Goal: Task Accomplishment & Management: Use online tool/utility

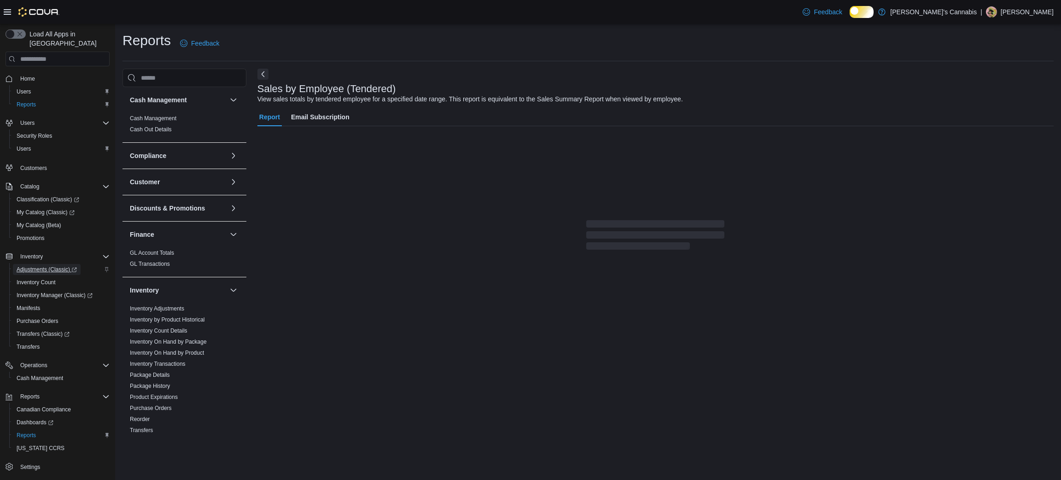
click at [52, 266] on span "Adjustments (Classic)" at bounding box center [47, 269] width 60 height 7
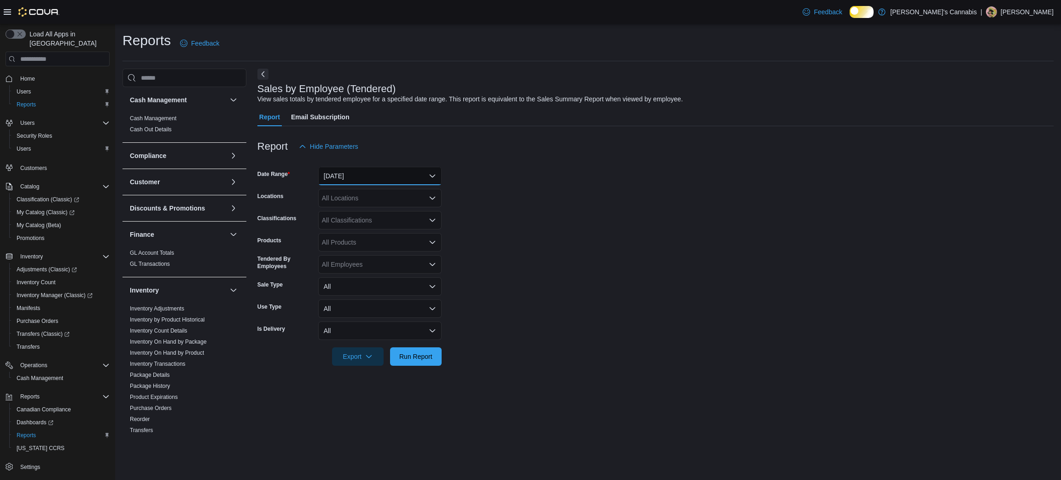
click at [370, 178] on button "[DATE]" at bounding box center [379, 176] width 123 height 18
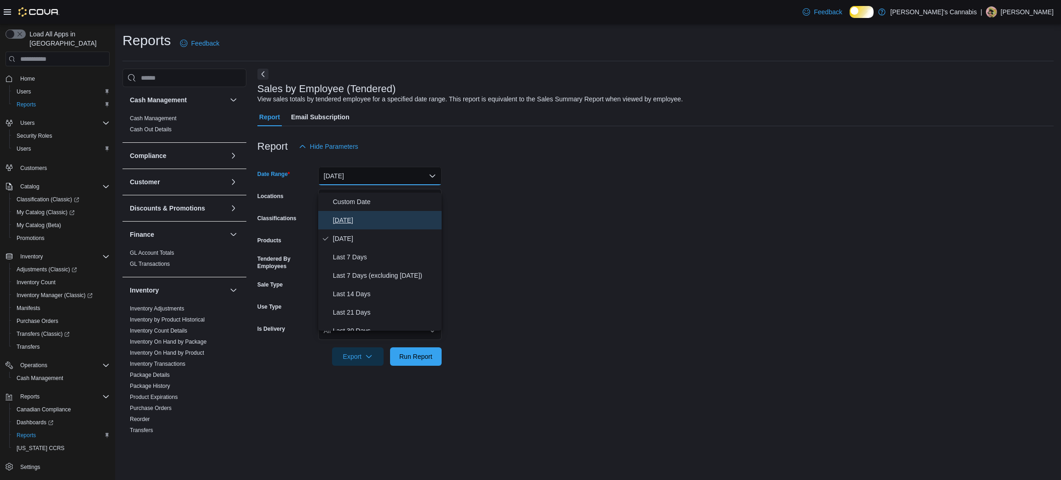
click at [347, 222] on span "[DATE]" at bounding box center [385, 220] width 105 height 11
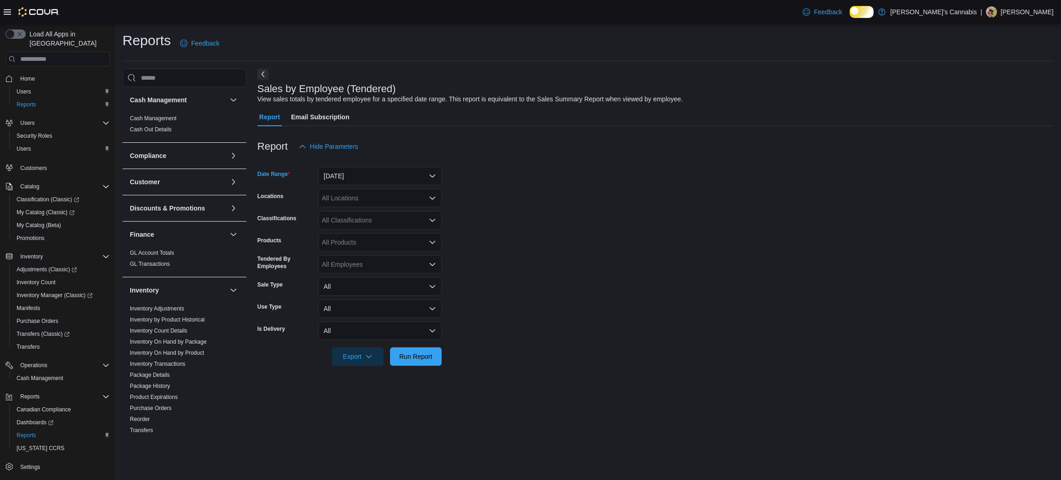
click at [337, 207] on div "All Locations" at bounding box center [379, 198] width 123 height 18
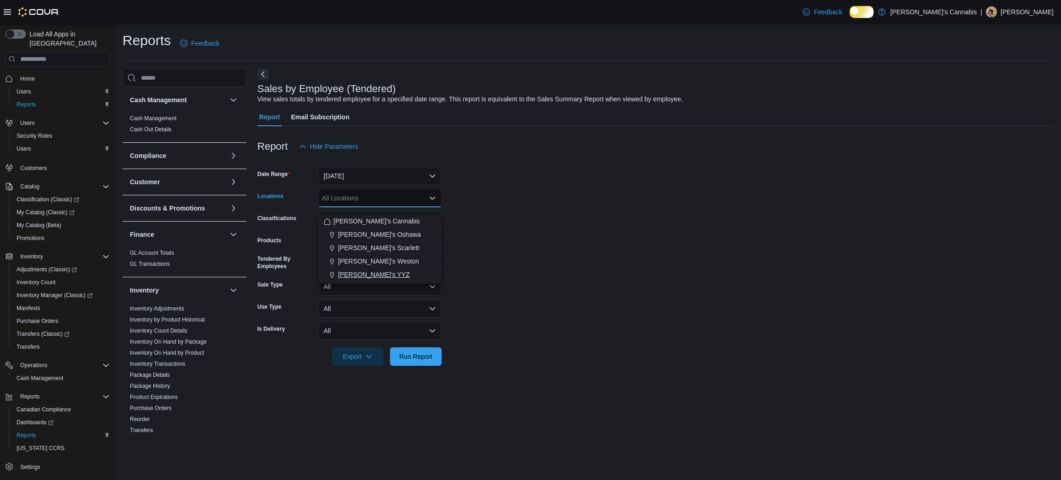
click at [345, 279] on span "[PERSON_NAME]'s YYZ" at bounding box center [374, 274] width 72 height 9
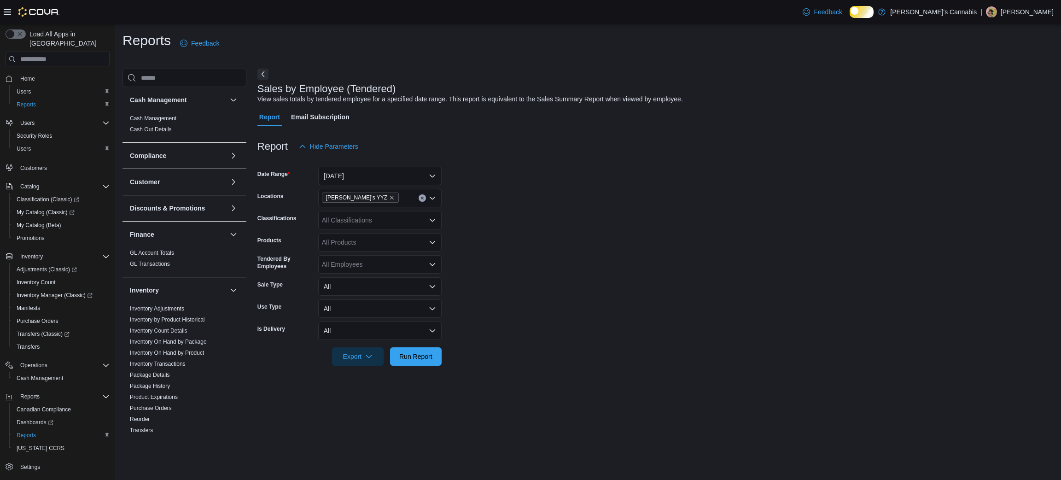
click at [419, 377] on div at bounding box center [656, 371] width 797 height 11
click at [407, 361] on span "Run Report" at bounding box center [415, 356] width 33 height 9
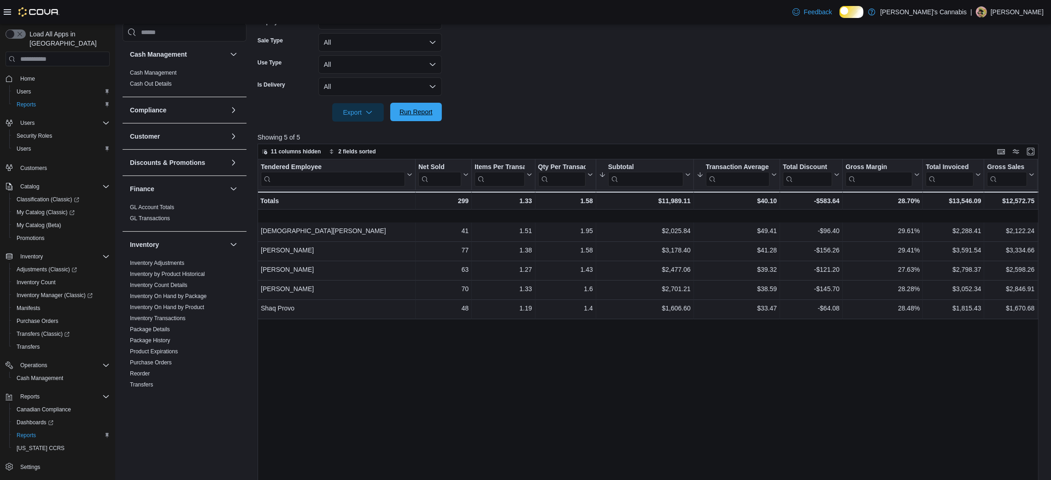
scroll to position [244, 0]
click at [415, 117] on span "Run Report" at bounding box center [415, 111] width 33 height 9
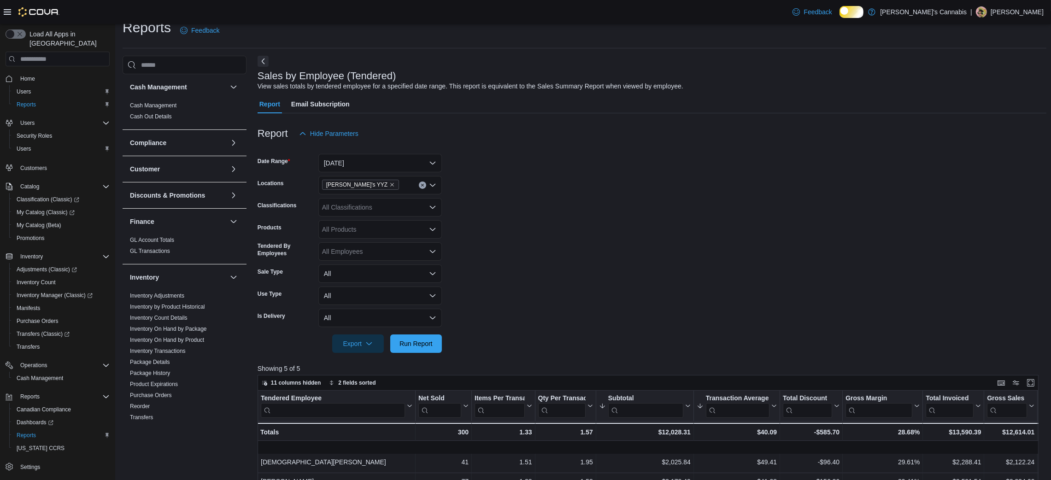
scroll to position [0, 0]
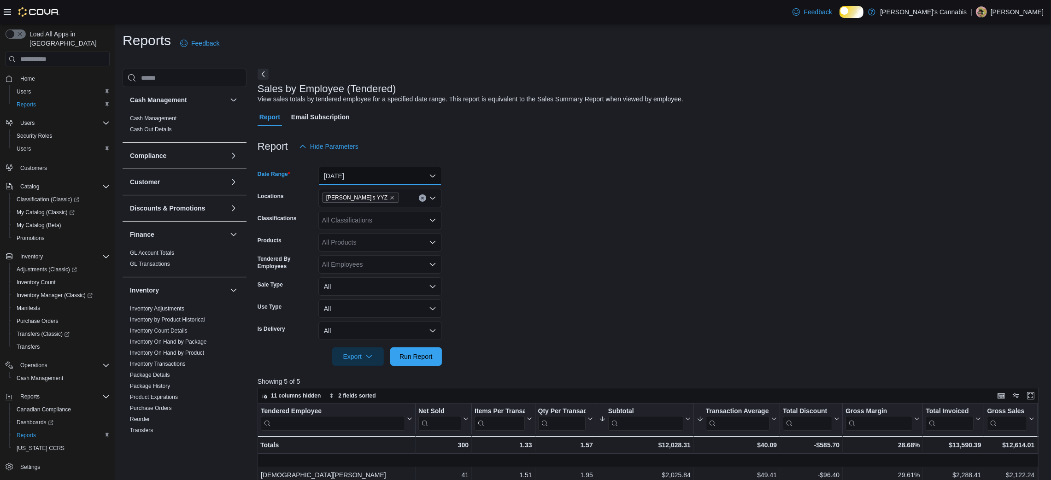
click at [405, 178] on button "[DATE]" at bounding box center [379, 176] width 123 height 18
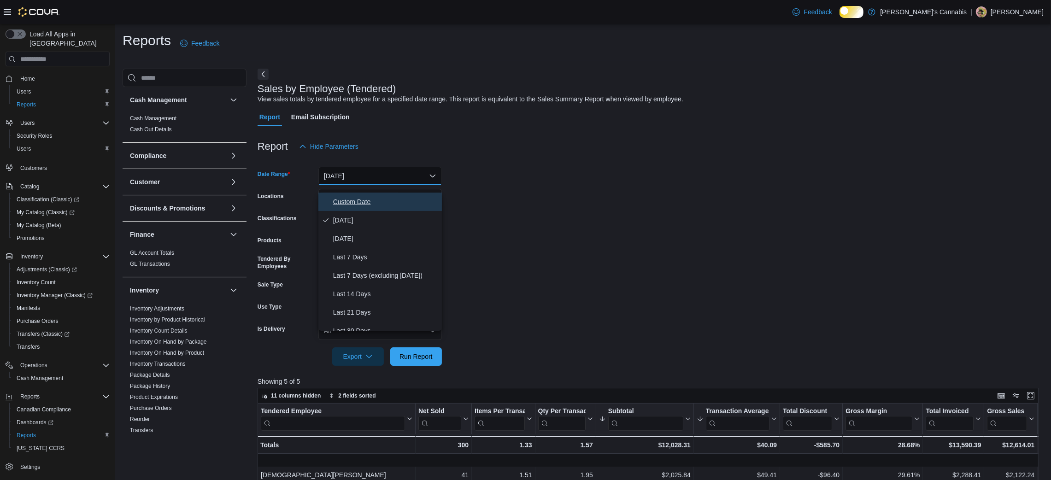
click at [398, 203] on span "Custom Date" at bounding box center [385, 201] width 105 height 11
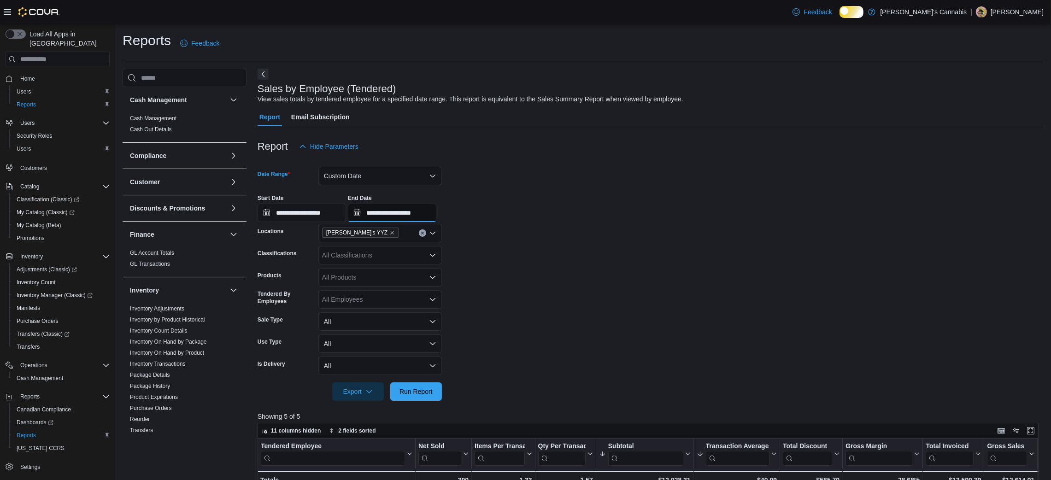
click at [398, 218] on input "**********" at bounding box center [392, 213] width 88 height 18
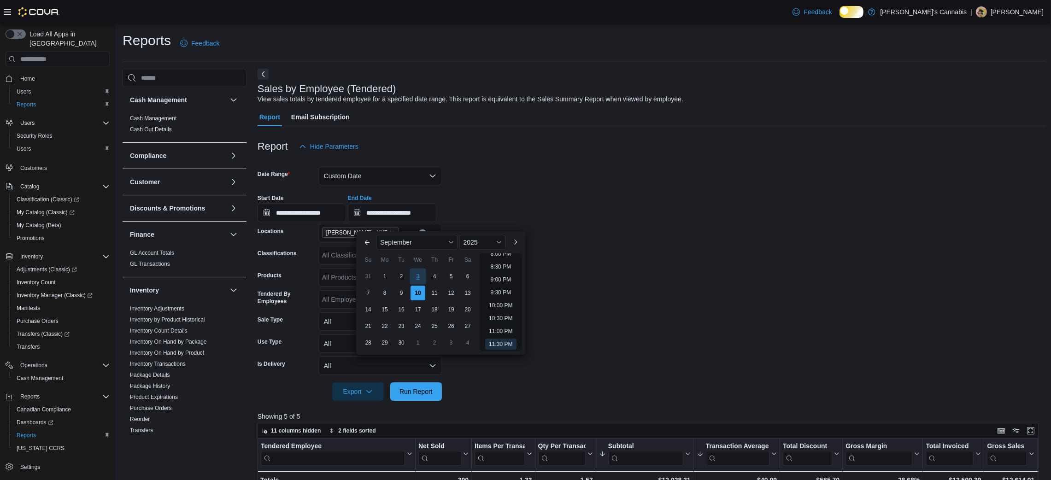
click at [420, 271] on div "3" at bounding box center [418, 276] width 16 height 16
type input "**********"
click at [414, 412] on div at bounding box center [652, 406] width 789 height 11
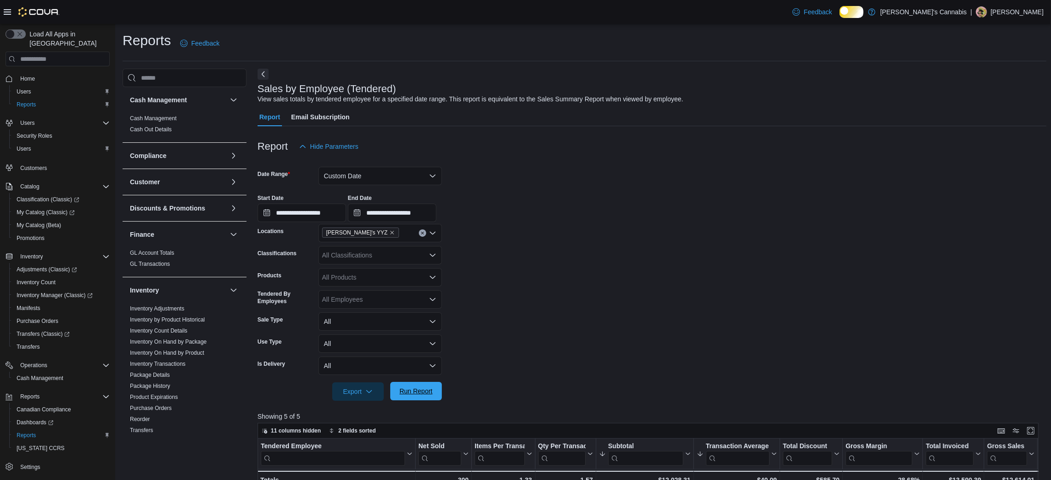
click at [413, 396] on span "Run Report" at bounding box center [415, 391] width 33 height 9
click at [396, 183] on button "Custom Date" at bounding box center [379, 176] width 123 height 18
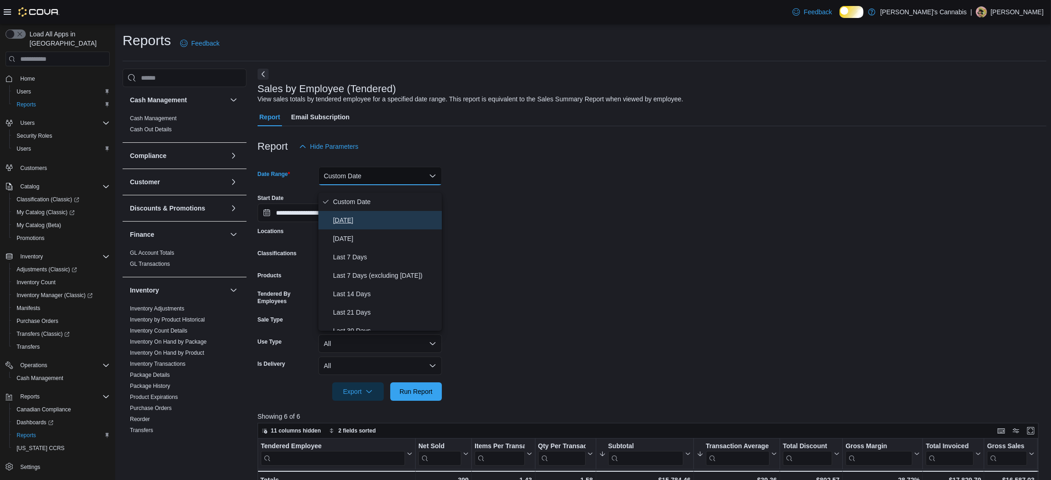
click at [361, 217] on span "[DATE]" at bounding box center [385, 220] width 105 height 11
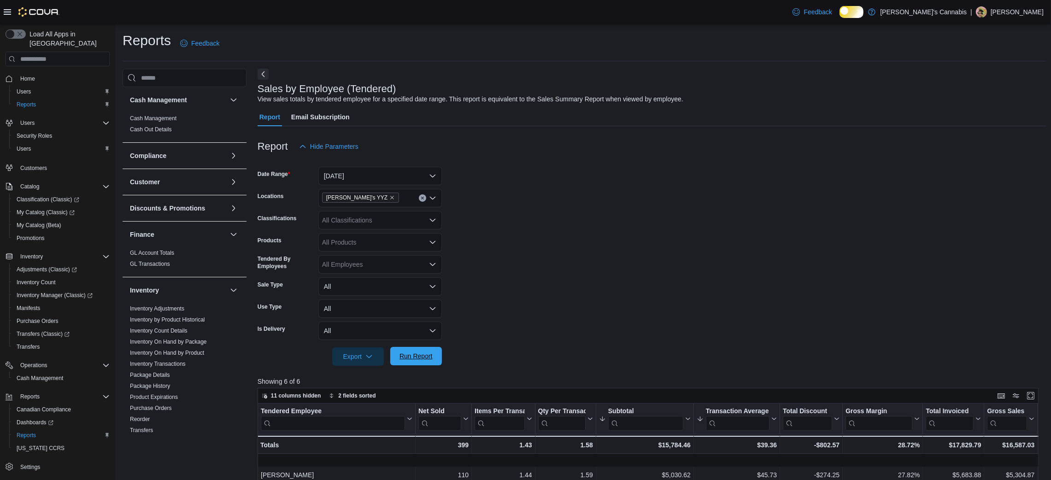
click at [407, 361] on span "Run Report" at bounding box center [415, 356] width 33 height 9
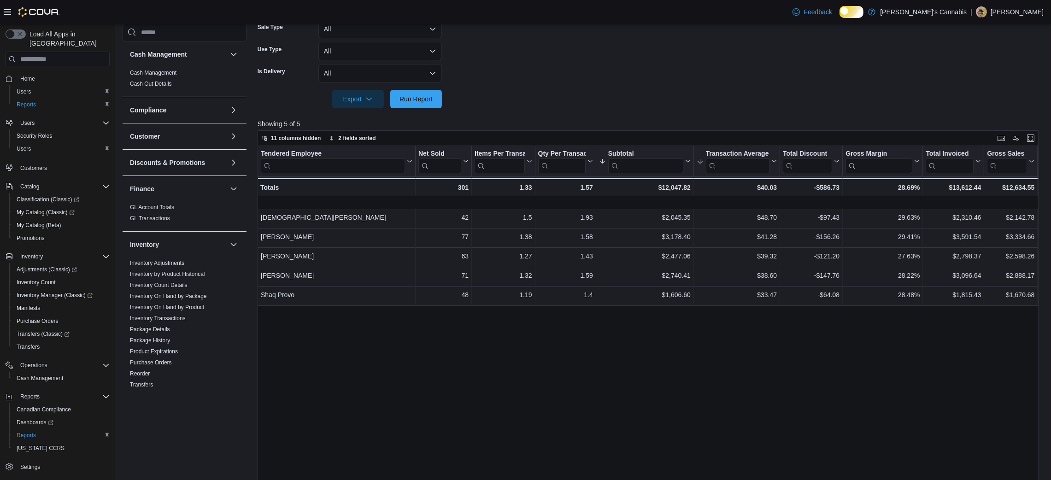
scroll to position [290, 0]
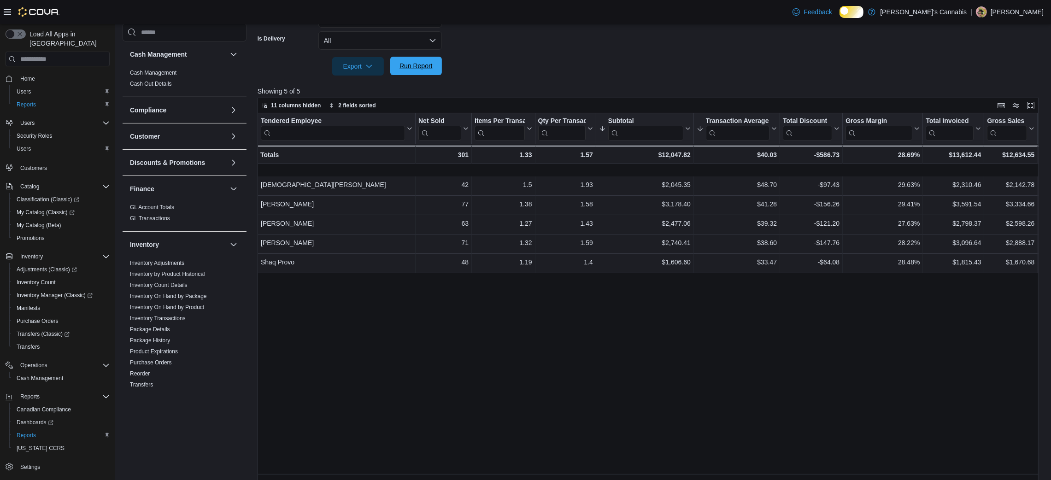
click at [433, 70] on span "Run Report" at bounding box center [415, 65] width 33 height 9
click at [479, 369] on div "Tendered Employee Click to view column header actions Net Sold Click to view co…" at bounding box center [652, 297] width 789 height 369
click at [414, 70] on span "Run Report" at bounding box center [415, 65] width 33 height 9
click at [403, 70] on span "Run Report" at bounding box center [415, 65] width 33 height 9
click at [632, 57] on div at bounding box center [652, 53] width 789 height 7
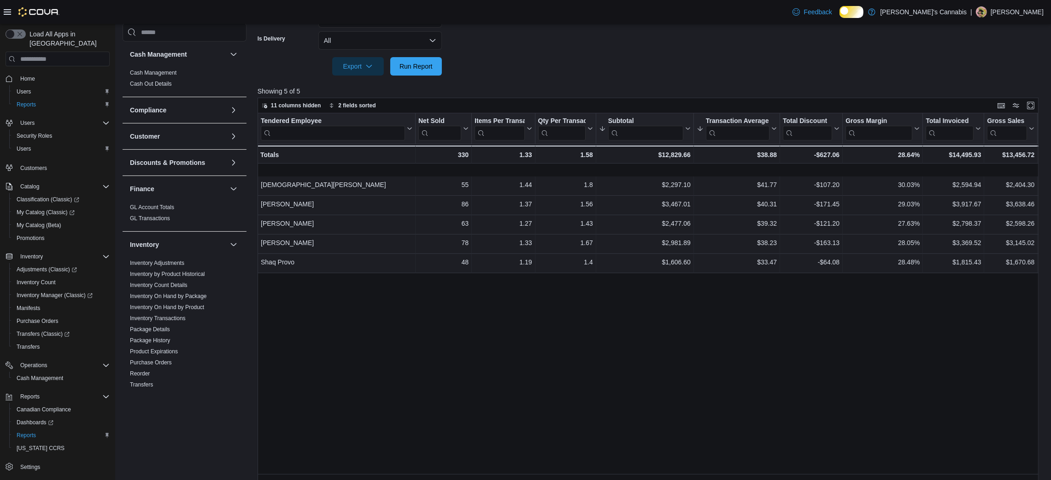
click at [632, 57] on div at bounding box center [652, 53] width 789 height 7
click at [410, 75] on span "Run Report" at bounding box center [416, 66] width 41 height 18
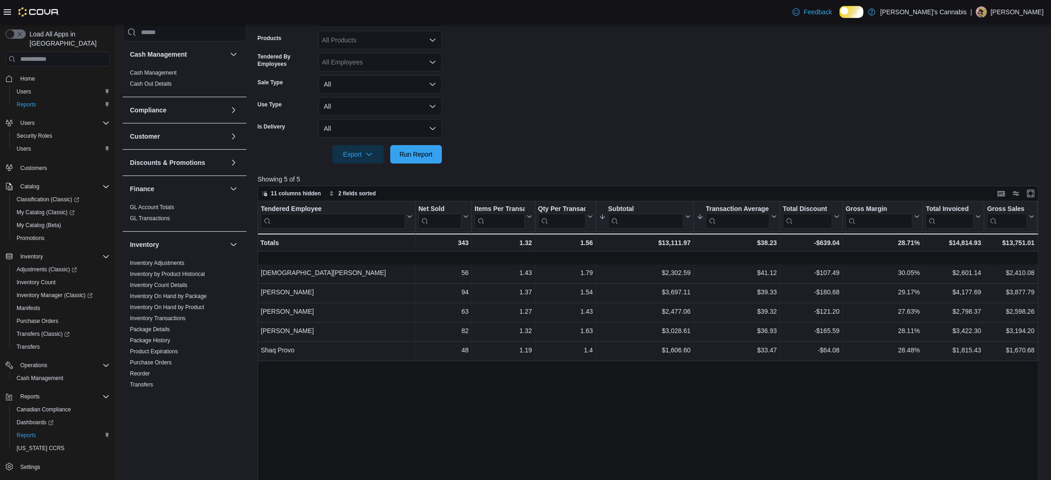
scroll to position [0, 0]
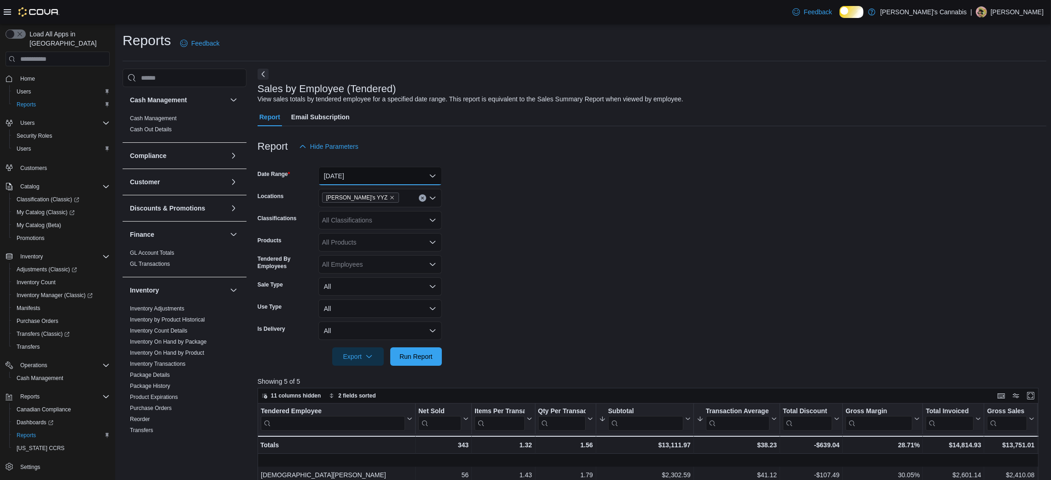
click at [342, 185] on button "[DATE]" at bounding box center [379, 176] width 123 height 18
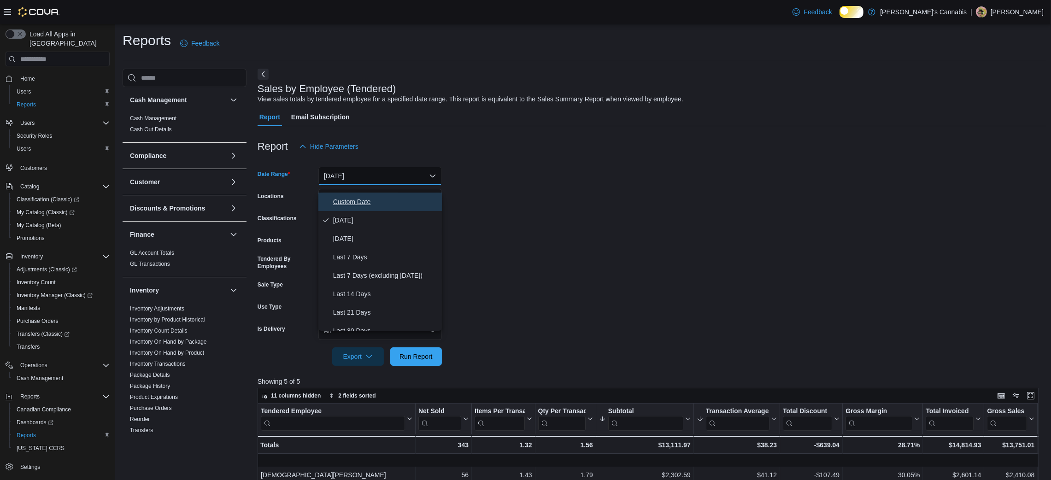
click at [328, 201] on icon "Select listbox" at bounding box center [325, 201] width 7 height 7
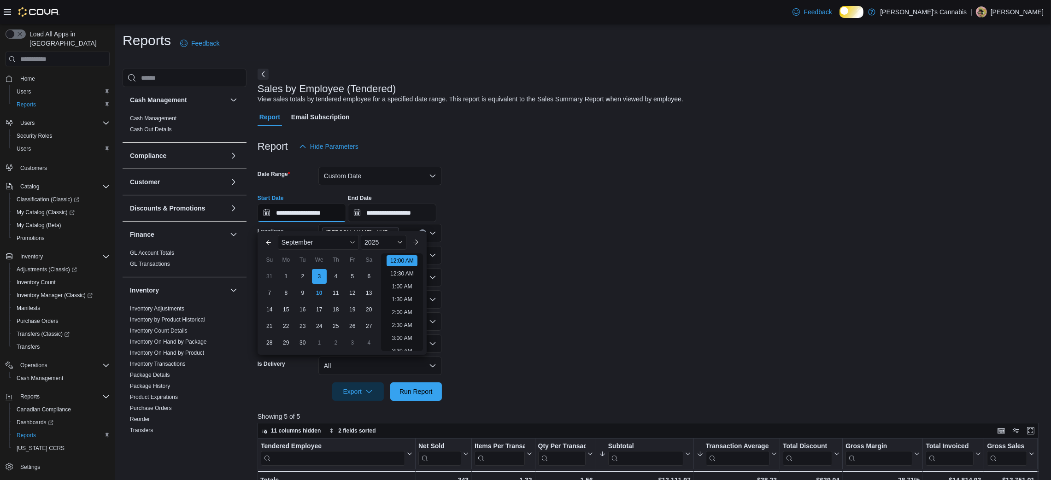
click at [284, 222] on input "**********" at bounding box center [302, 213] width 88 height 18
click at [263, 276] on div "31" at bounding box center [269, 276] width 16 height 16
click at [413, 396] on span "Run Report" at bounding box center [415, 391] width 33 height 9
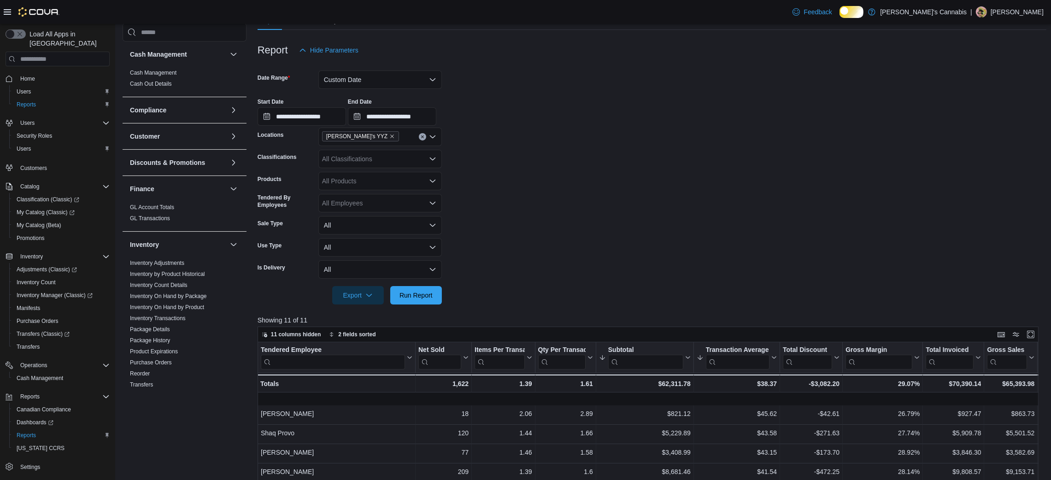
scroll to position [90, 0]
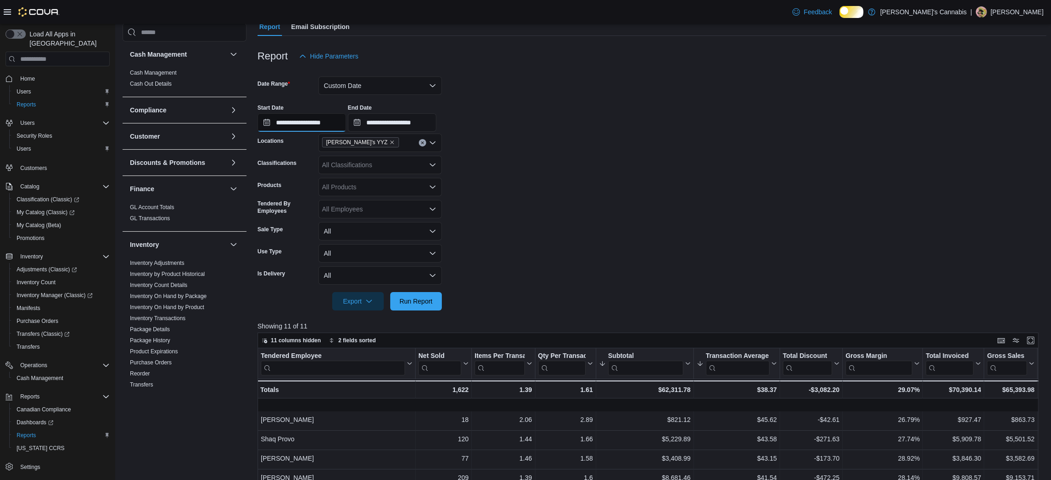
click at [289, 132] on input "**********" at bounding box center [302, 122] width 88 height 18
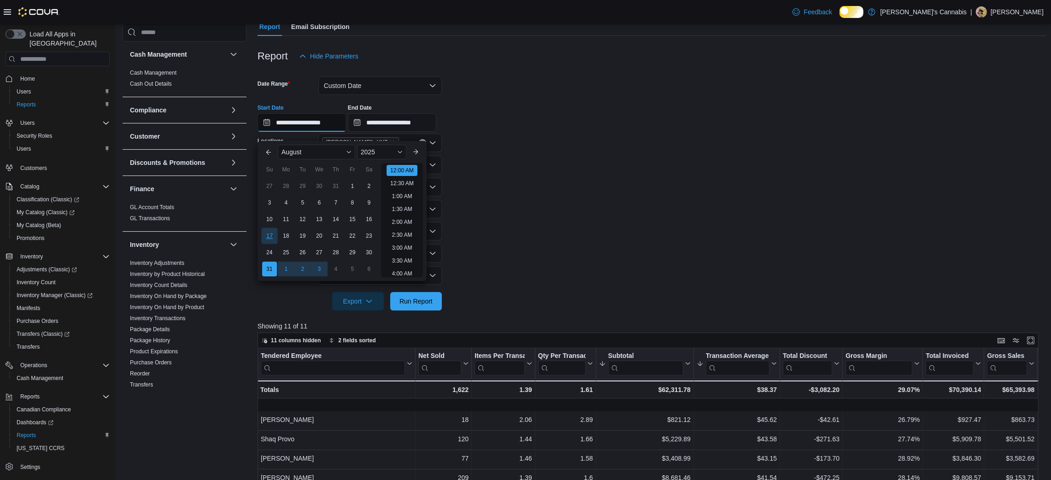
scroll to position [29, 0]
click at [281, 151] on span "August" at bounding box center [291, 151] width 20 height 7
drag, startPoint x: 286, startPoint y: 246, endPoint x: 297, endPoint y: 148, distance: 98.7
click at [297, 148] on div "You are focused on a month selector menu. Use the up and down arrows to select …" at bounding box center [316, 202] width 77 height 115
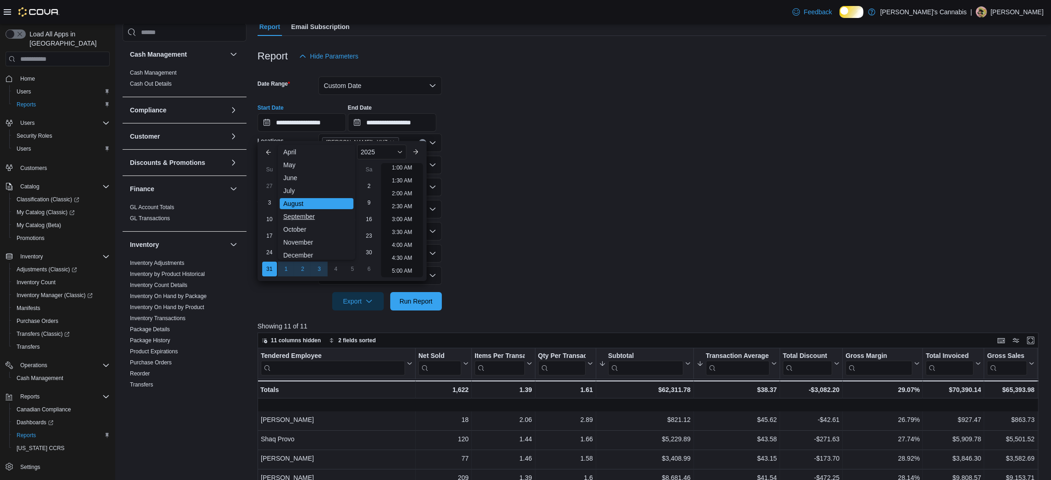
click at [297, 215] on div "September" at bounding box center [317, 216] width 74 height 11
type input "**********"
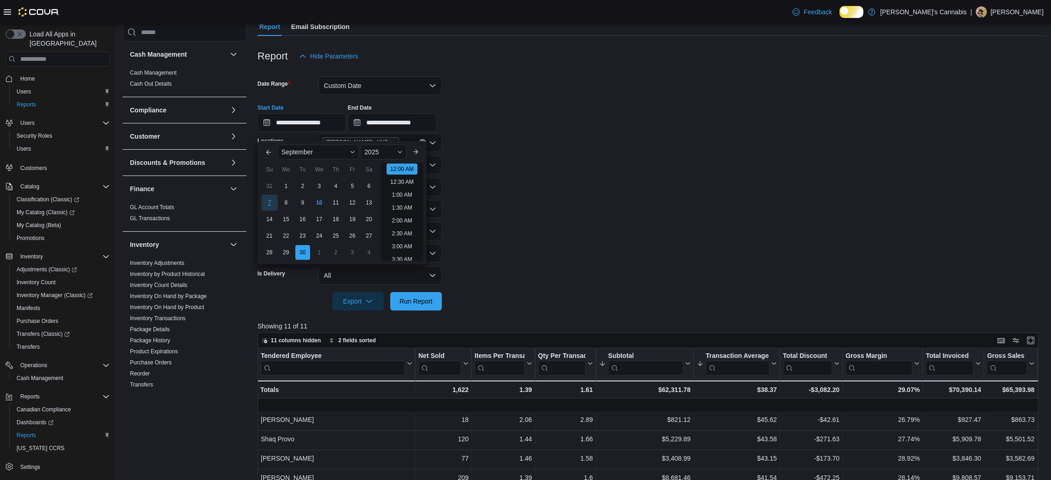
click at [263, 199] on div "7" at bounding box center [269, 202] width 16 height 16
type input "**********"
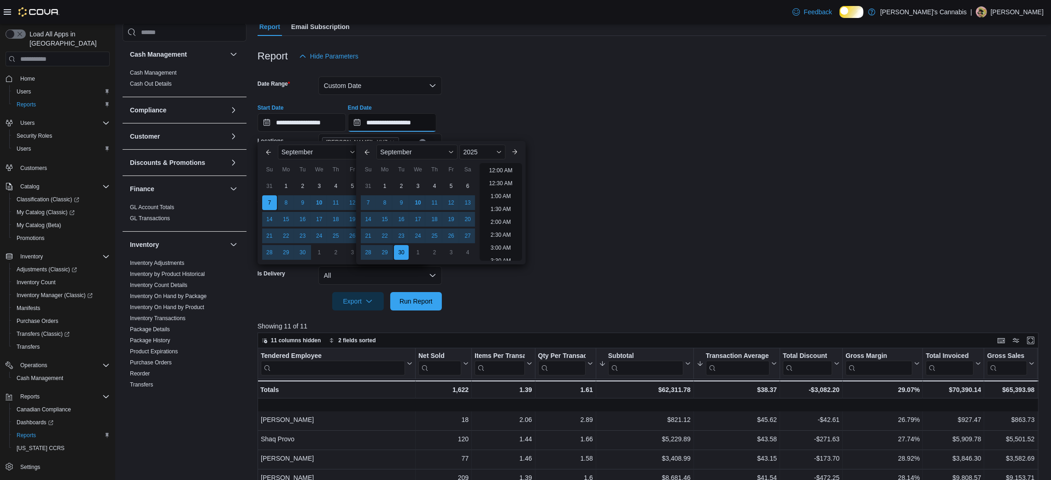
click at [403, 127] on input "**********" at bounding box center [392, 122] width 88 height 18
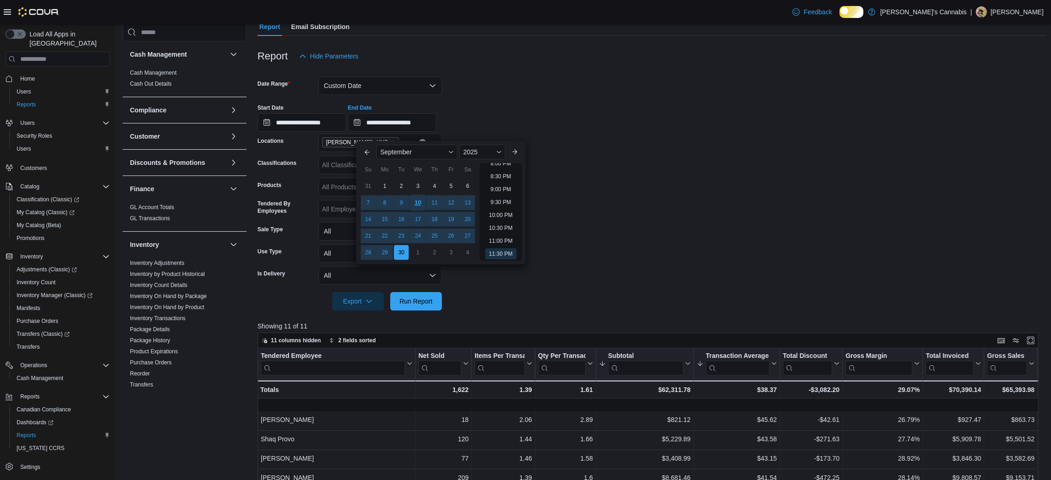
click at [421, 201] on div "10" at bounding box center [418, 202] width 16 height 16
type input "**********"
click at [762, 292] on div at bounding box center [652, 288] width 789 height 7
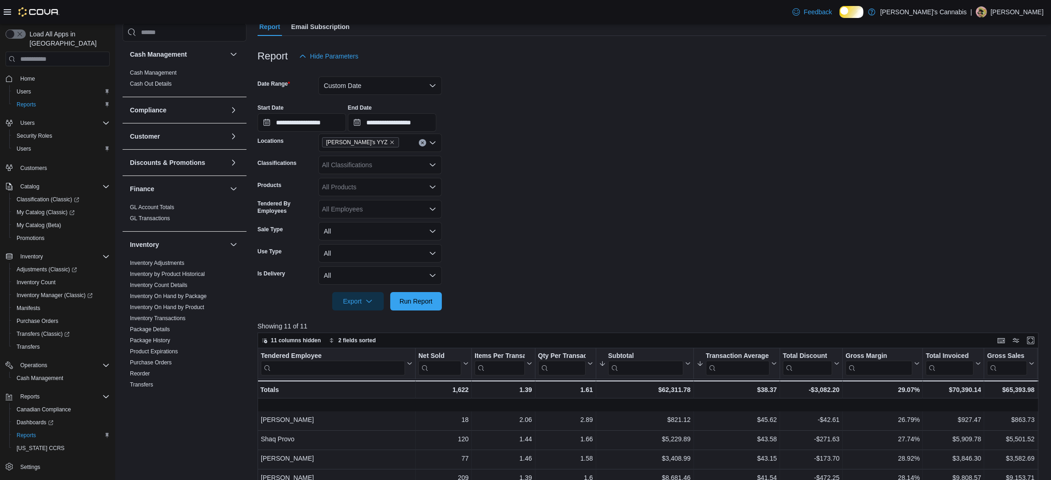
scroll to position [283, 0]
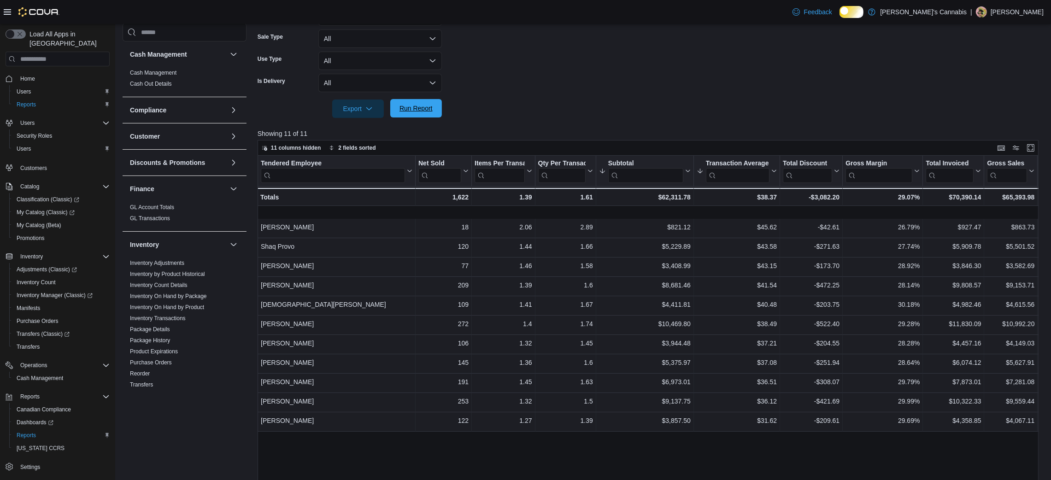
click at [420, 117] on span "Run Report" at bounding box center [416, 108] width 41 height 18
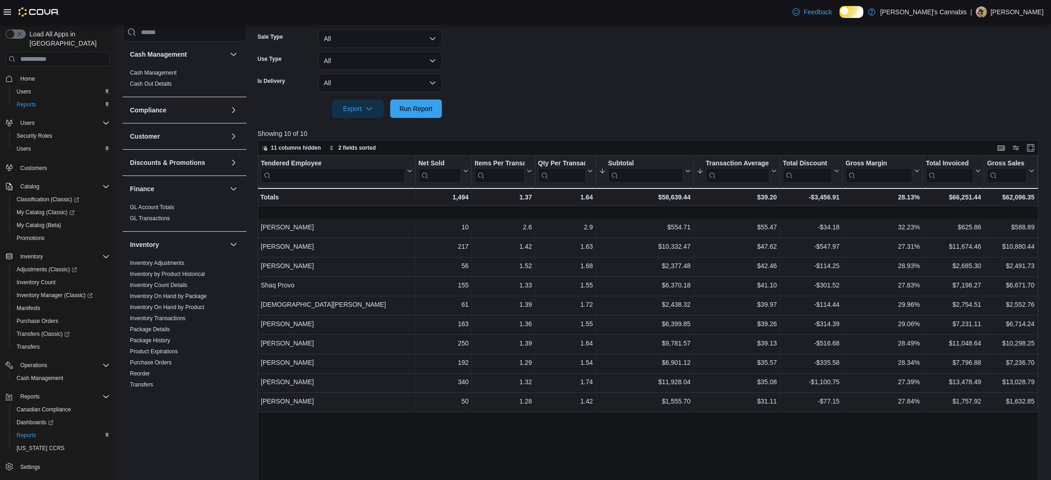
click at [586, 7] on div "Feedback Dark Mode MaryJane's Cannabis | [PERSON_NAME]" at bounding box center [525, 12] width 1051 height 24
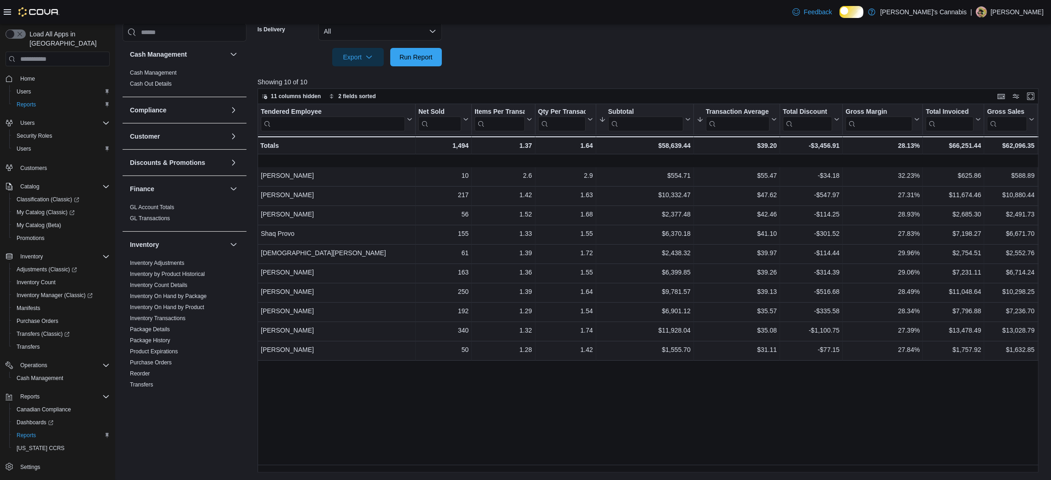
scroll to position [347, 0]
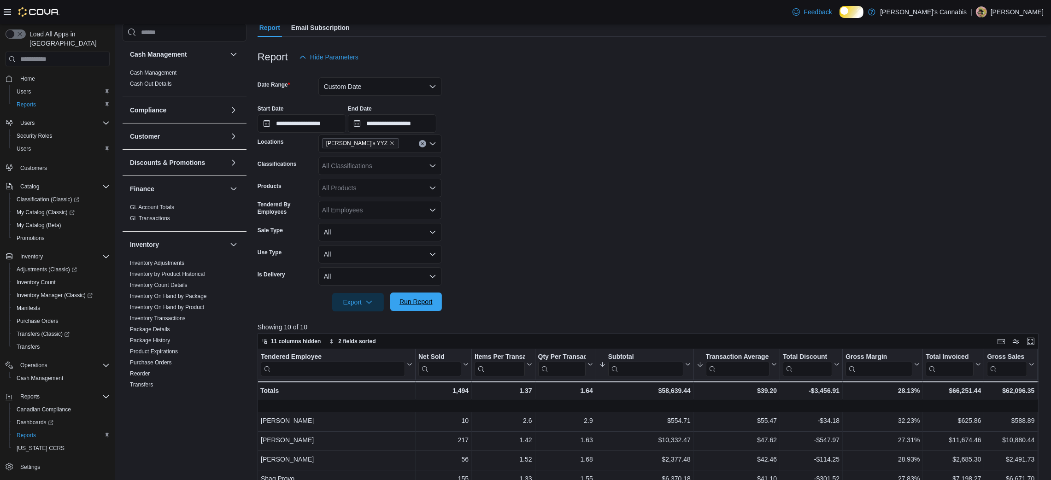
scroll to position [85, 0]
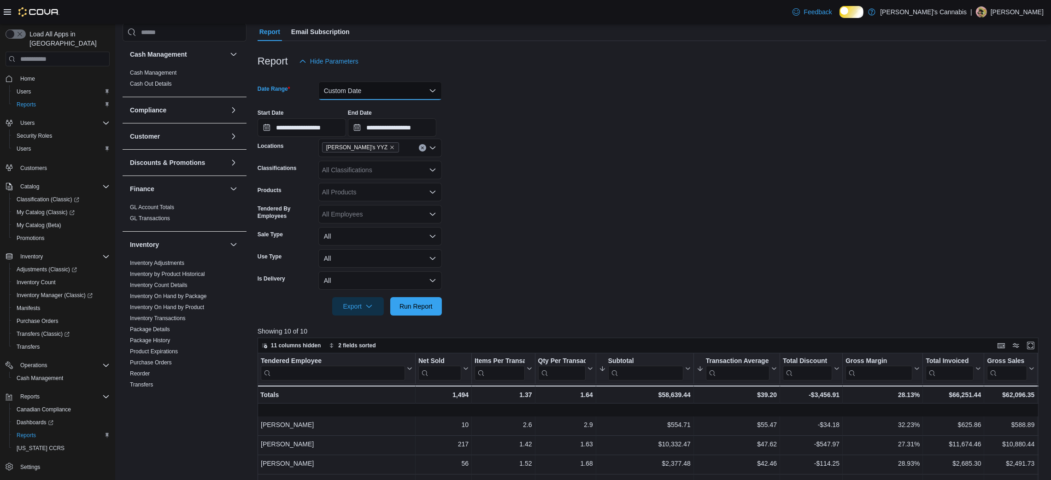
click at [373, 98] on button "Custom Date" at bounding box center [379, 91] width 123 height 18
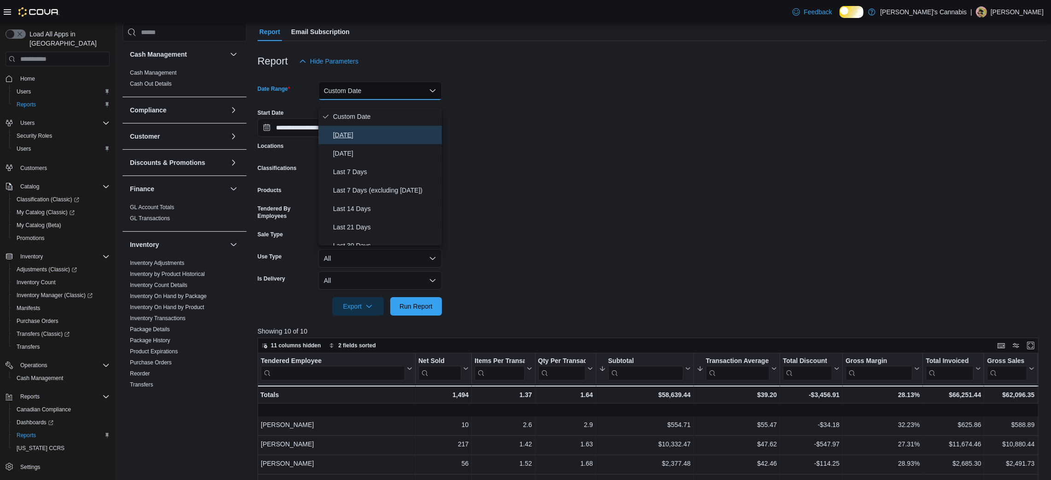
click at [369, 141] on span "[DATE]" at bounding box center [385, 134] width 105 height 11
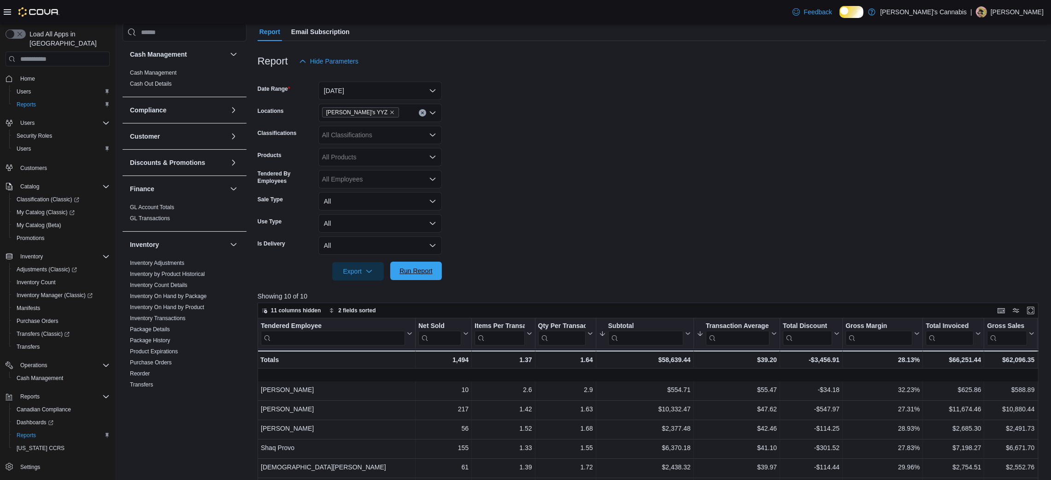
click at [423, 273] on span "Run Report" at bounding box center [416, 271] width 41 height 18
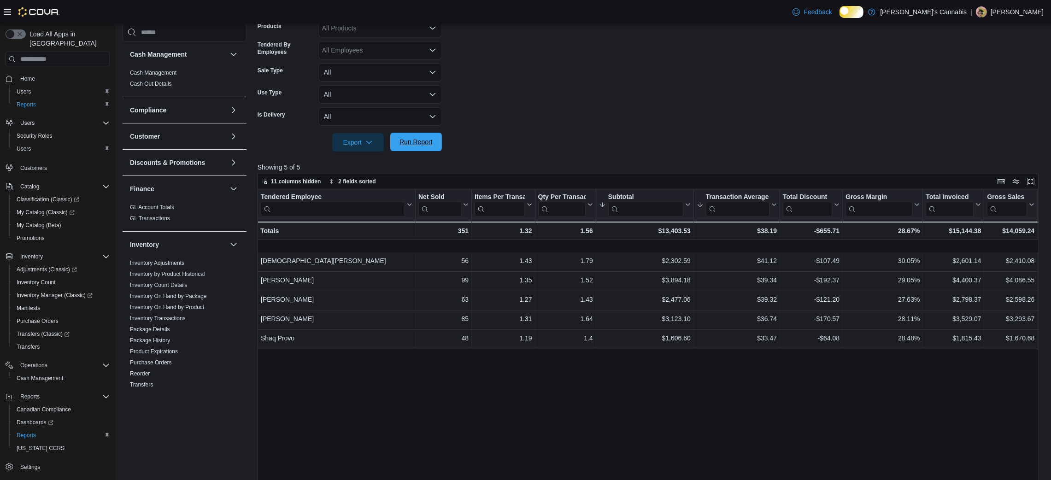
scroll to position [214, 0]
click at [410, 152] on span "Run Report" at bounding box center [416, 142] width 41 height 18
click at [429, 147] on span "Run Report" at bounding box center [415, 142] width 33 height 9
